Goal: Download file/media

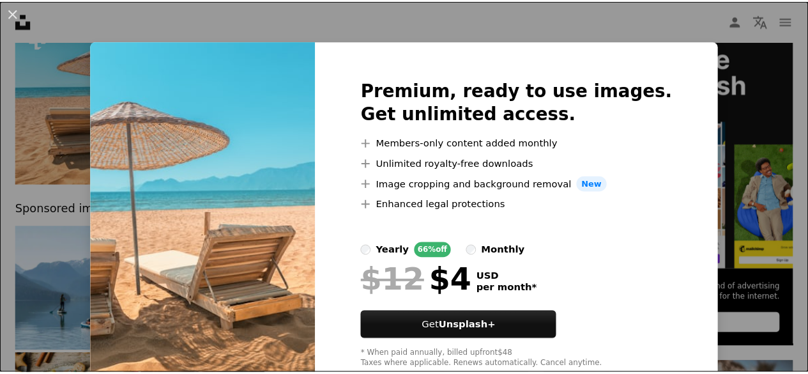
scroll to position [192, 0]
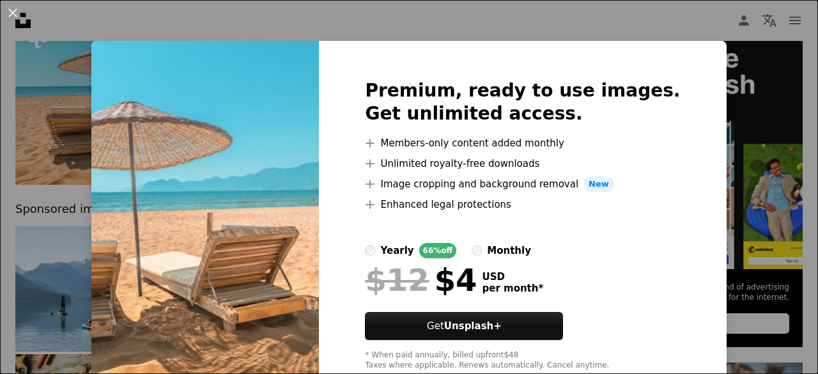
click at [272, 150] on img at bounding box center [204, 225] width 227 height 368
click at [496, 23] on div "An X shape Premium, ready to use images. Get unlimited access. A plus sign Memb…" at bounding box center [409, 187] width 818 height 374
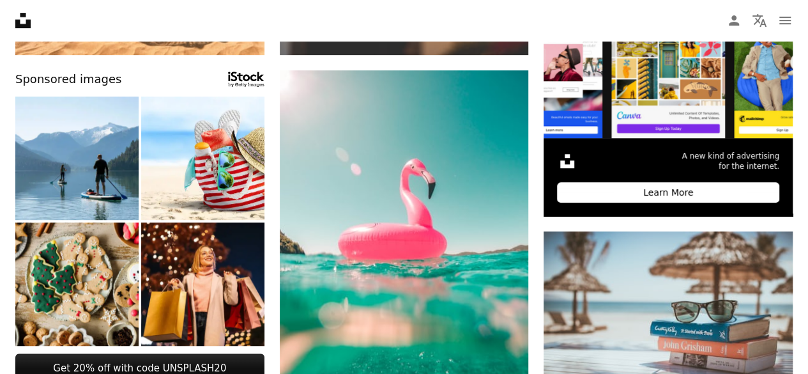
scroll to position [256, 0]
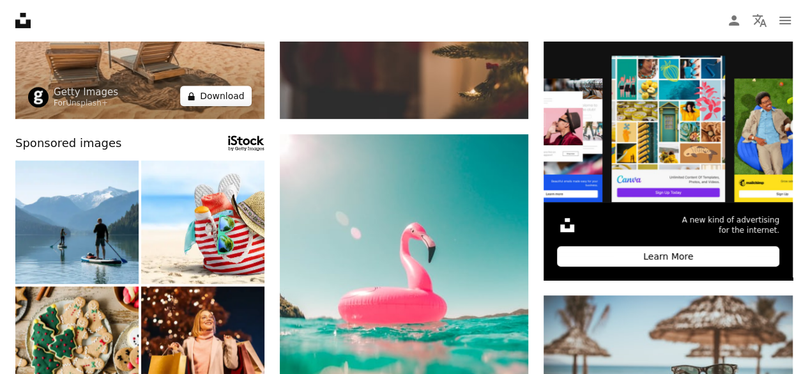
click at [217, 96] on button "A lock Download" at bounding box center [216, 96] width 72 height 20
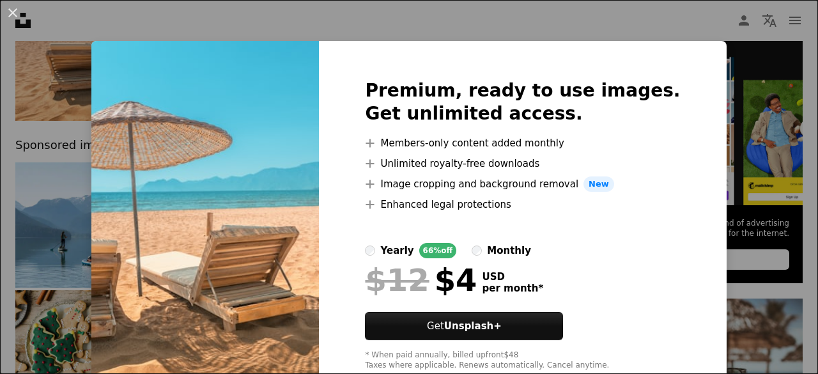
click at [712, 13] on div "An X shape Premium, ready to use images. Get unlimited access. A plus sign Memb…" at bounding box center [409, 187] width 818 height 374
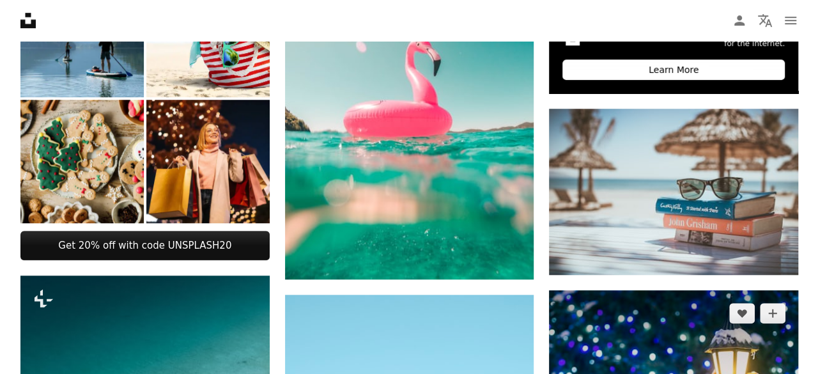
scroll to position [447, 0]
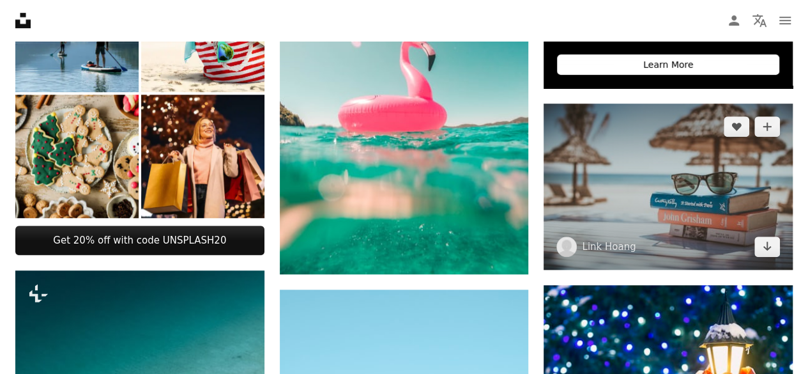
click at [629, 192] on img at bounding box center [668, 186] width 249 height 166
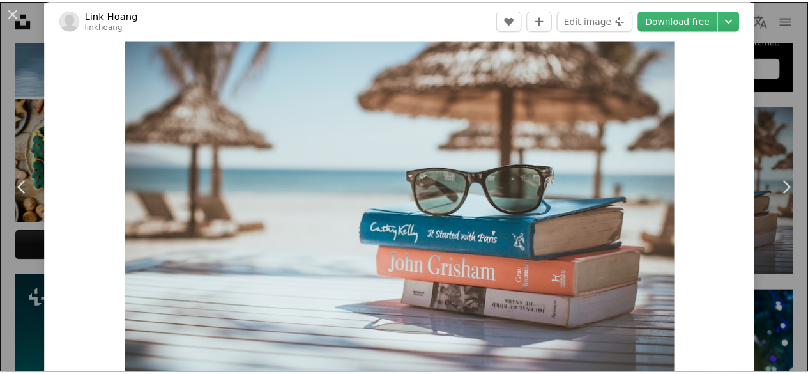
scroll to position [128, 0]
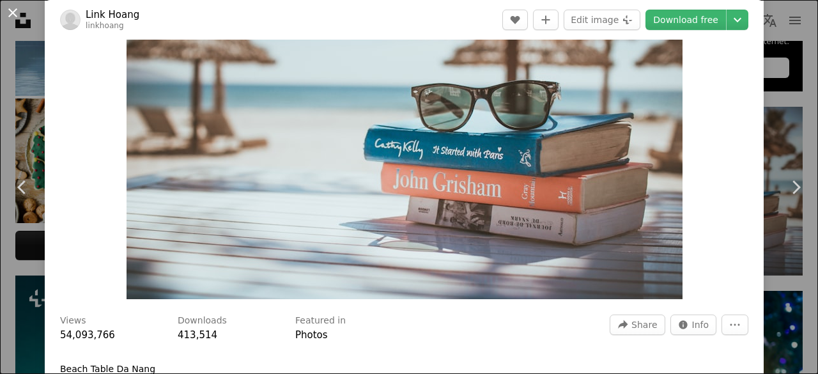
click at [8, 12] on button "An X shape" at bounding box center [12, 12] width 15 height 15
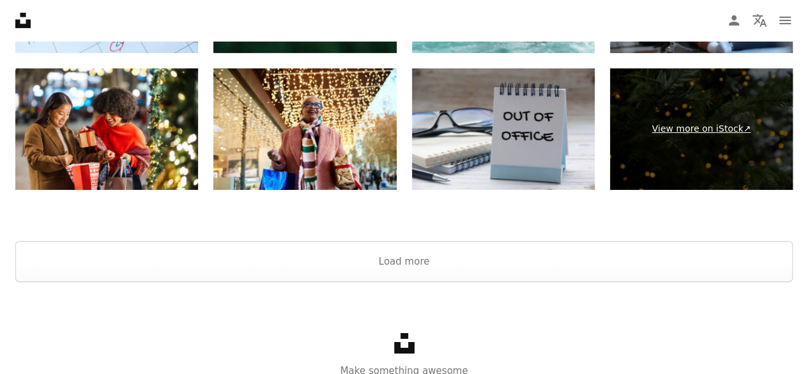
scroll to position [2361, 0]
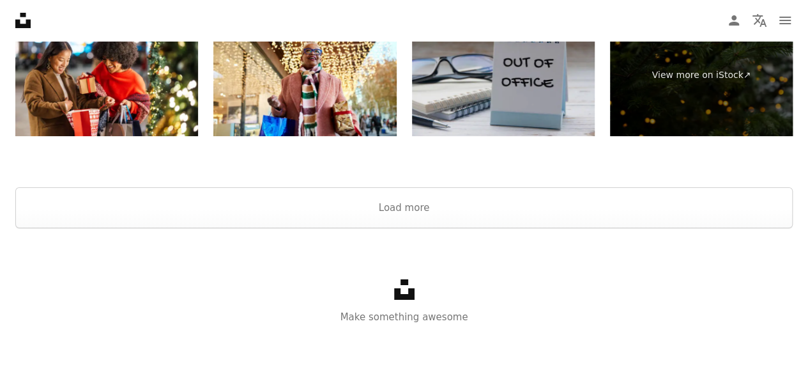
click at [480, 100] on img at bounding box center [503, 76] width 183 height 122
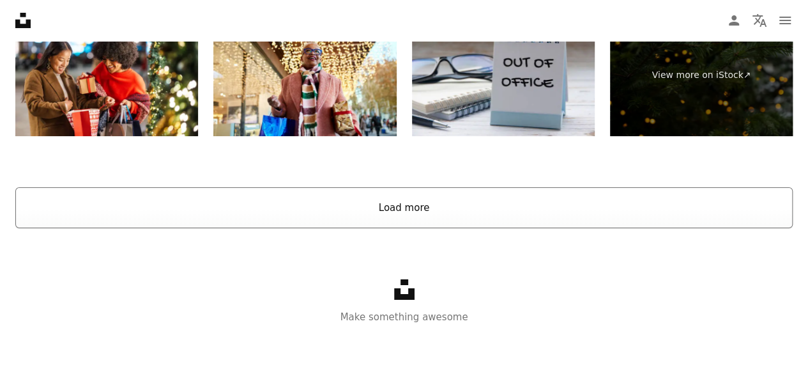
click at [432, 218] on button "Load more" at bounding box center [403, 207] width 777 height 41
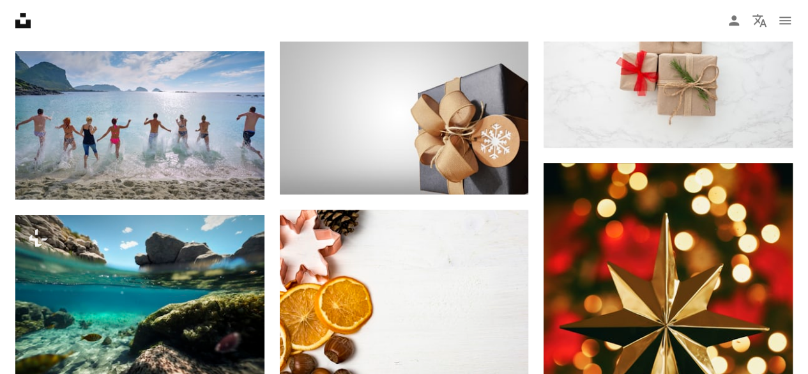
scroll to position [3000, 0]
